Goal: Navigation & Orientation: Find specific page/section

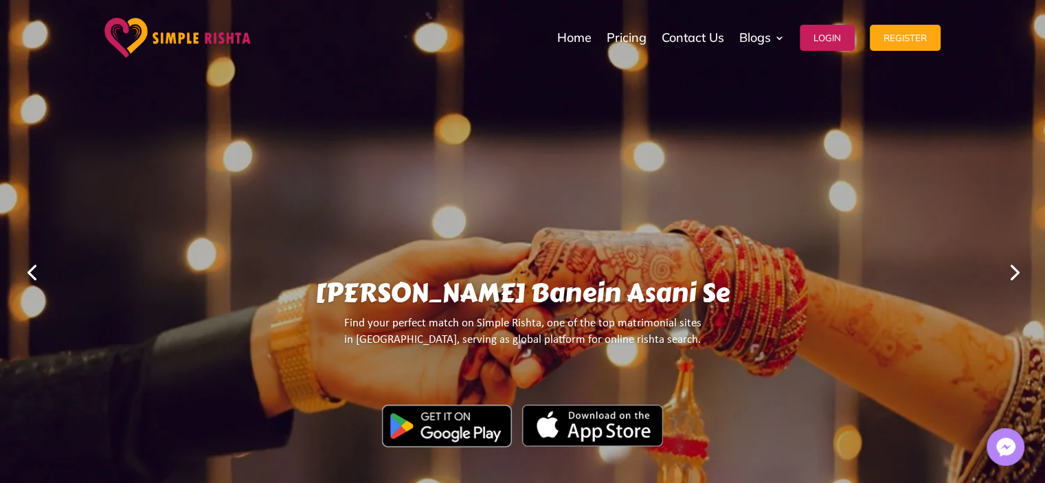
click at [1015, 271] on link "Next" at bounding box center [1013, 271] width 33 height 33
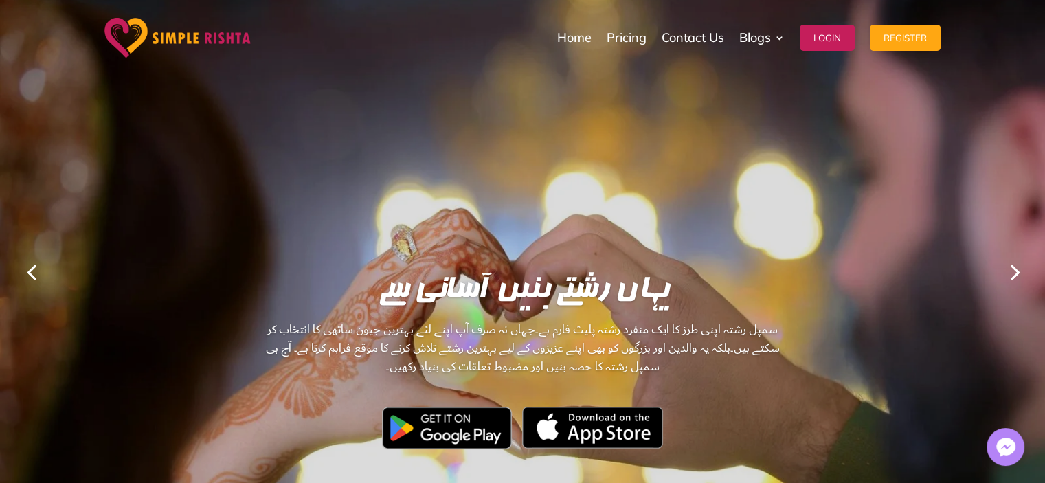
click at [1015, 271] on link "Next" at bounding box center [1013, 271] width 33 height 33
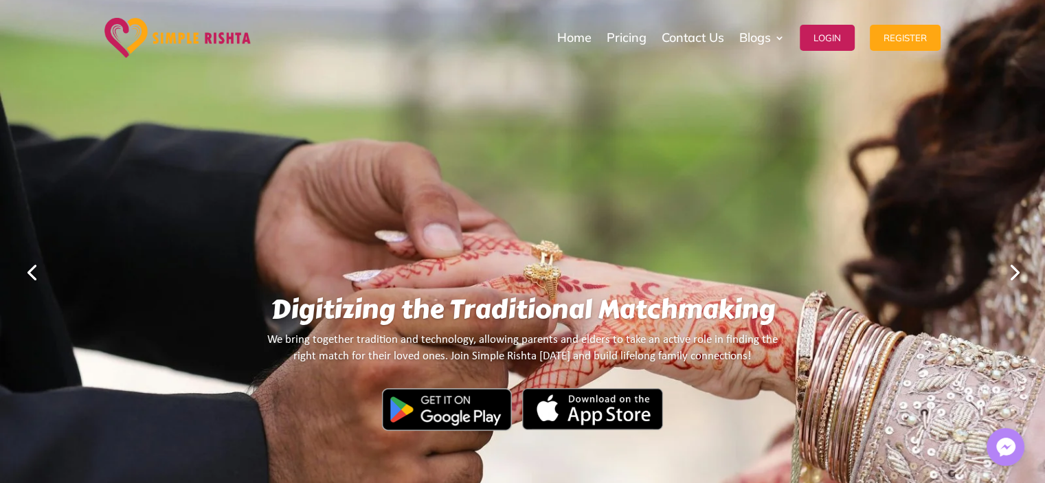
click at [1015, 271] on link "Next" at bounding box center [1013, 271] width 33 height 33
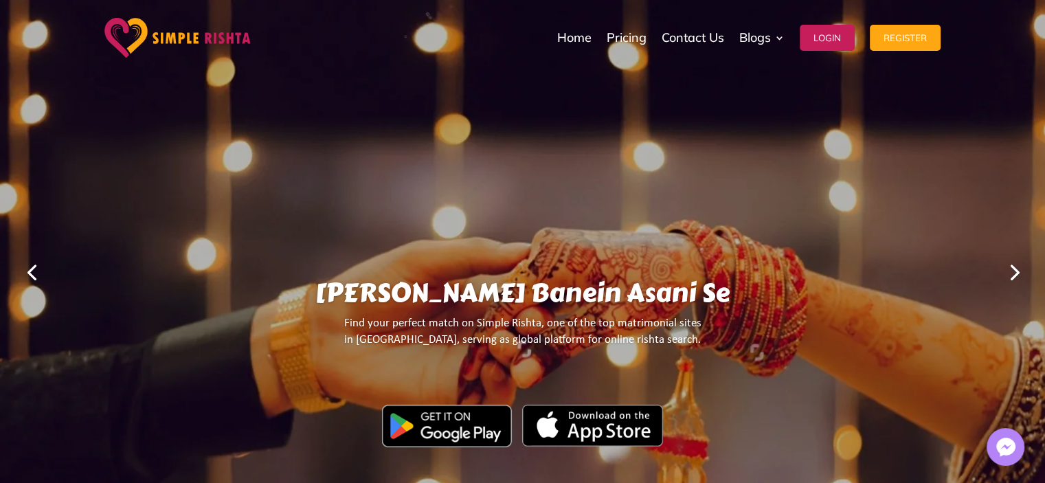
click at [1015, 271] on link "Next" at bounding box center [1013, 271] width 33 height 33
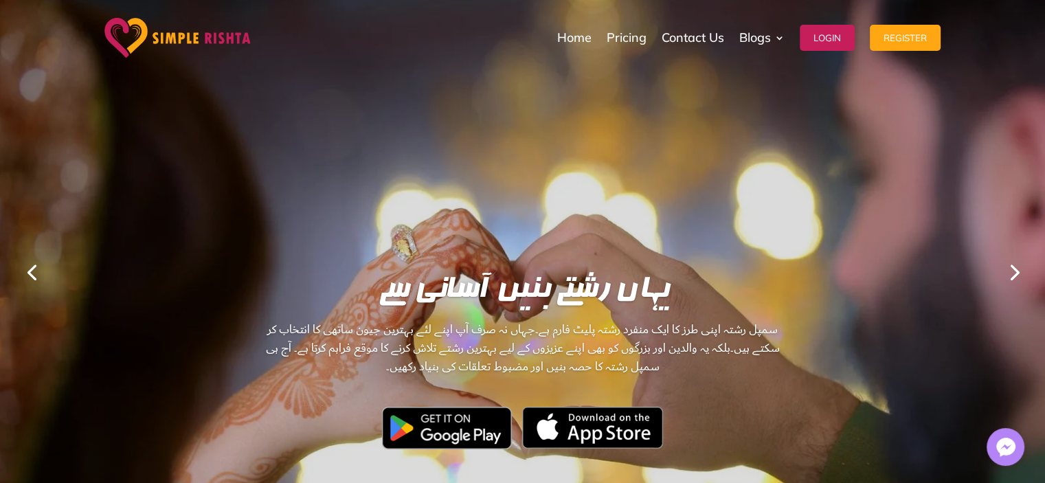
click at [1015, 271] on link "Next" at bounding box center [1013, 271] width 33 height 33
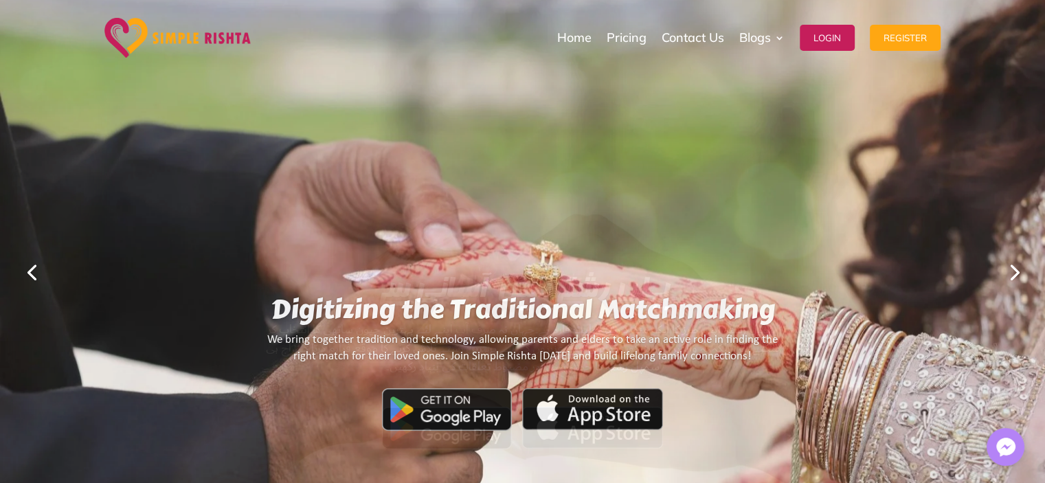
click at [1015, 271] on link "Next" at bounding box center [1013, 271] width 33 height 33
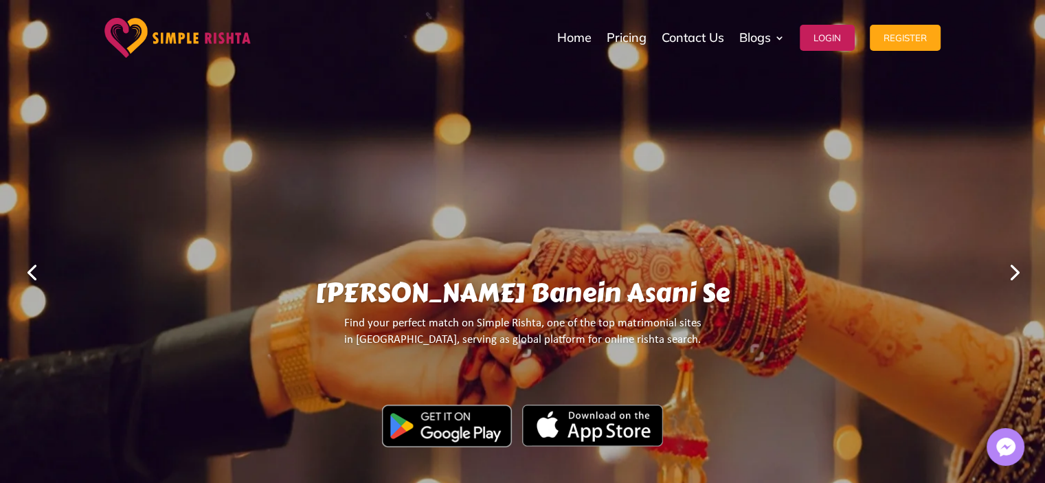
click at [1015, 271] on link "Next" at bounding box center [1013, 271] width 33 height 33
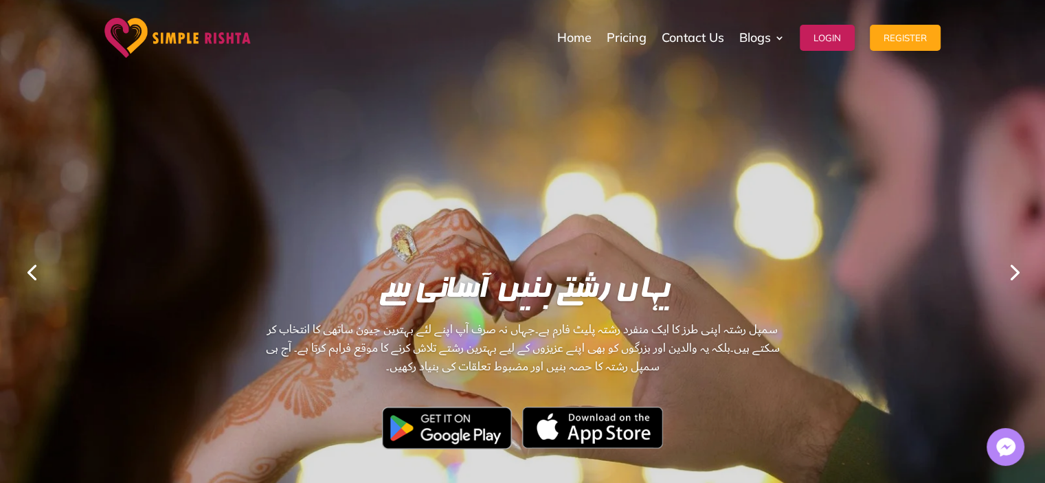
click at [1015, 271] on link "Next" at bounding box center [1013, 271] width 33 height 33
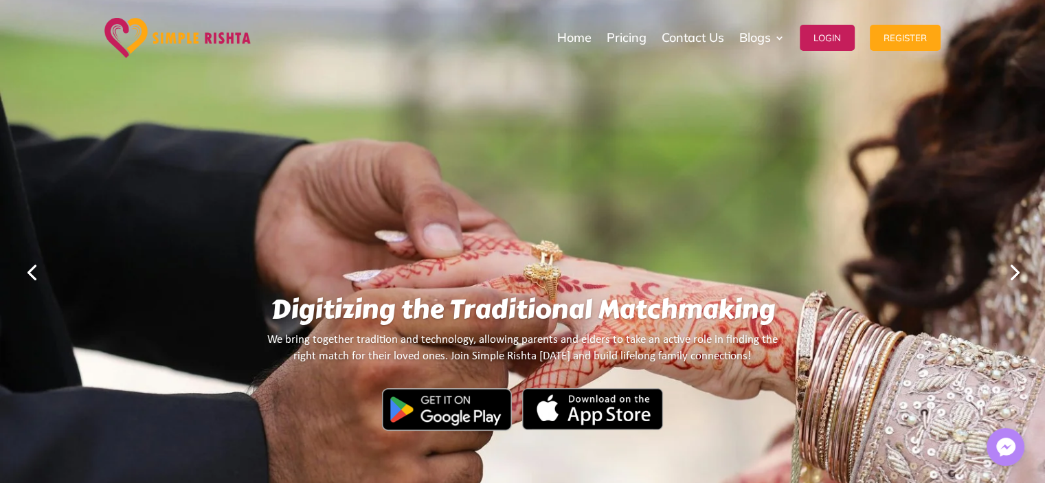
click at [1015, 271] on link "Next" at bounding box center [1013, 271] width 33 height 33
